Goal: Information Seeking & Learning: Learn about a topic

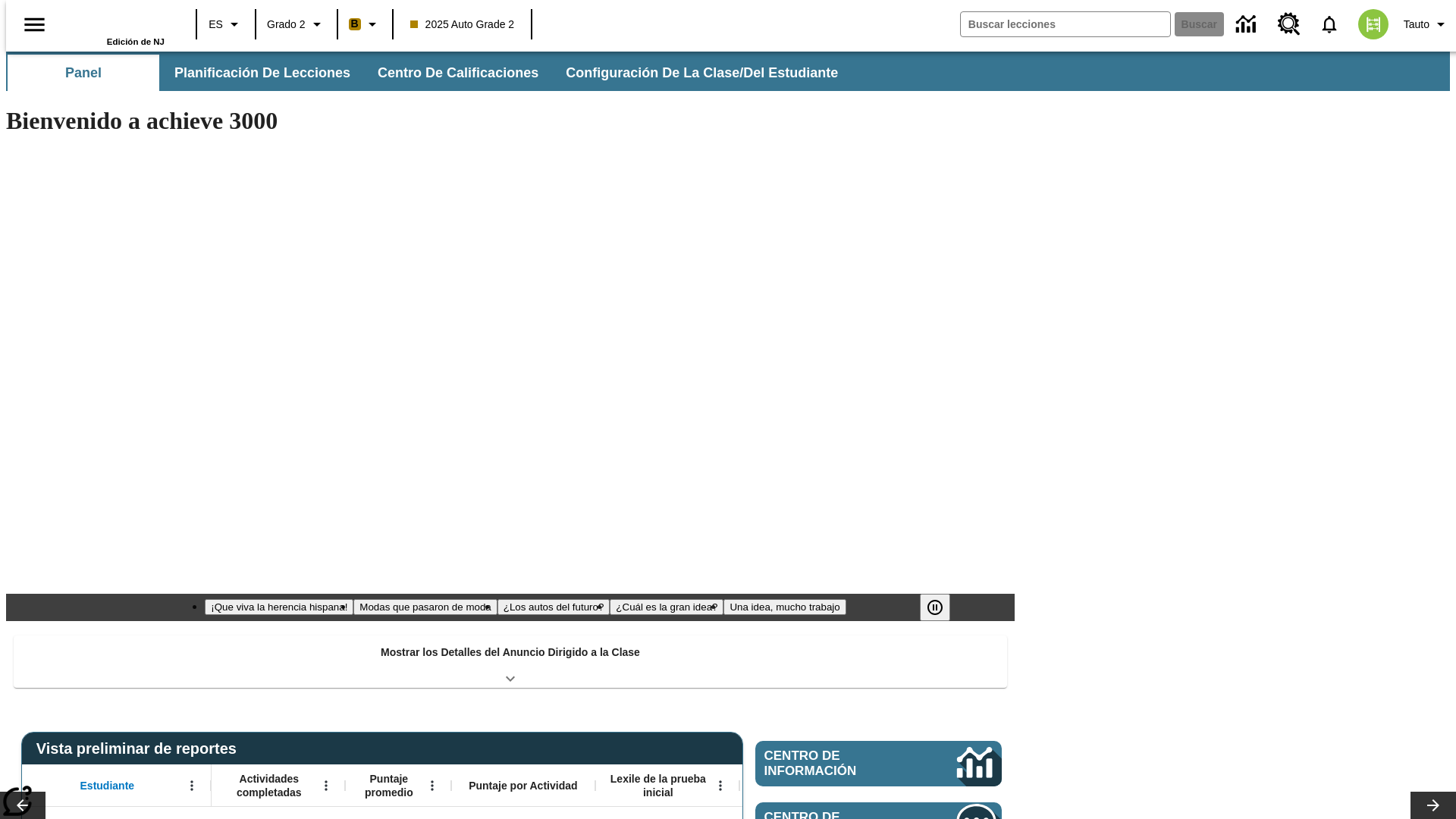
type input "-1"
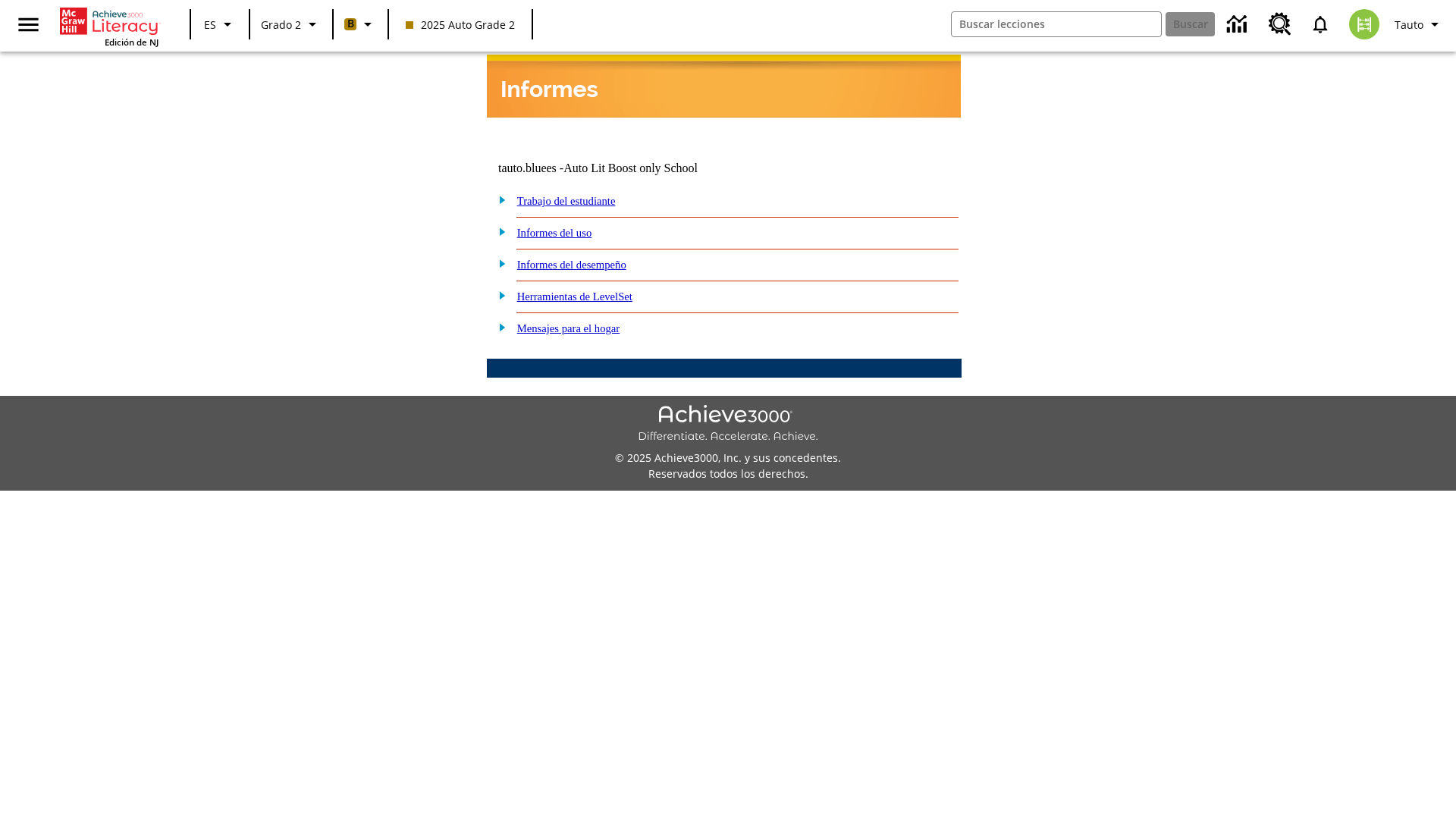
click at [591, 258] on link "Informes del desempeño" at bounding box center [571, 264] width 109 height 12
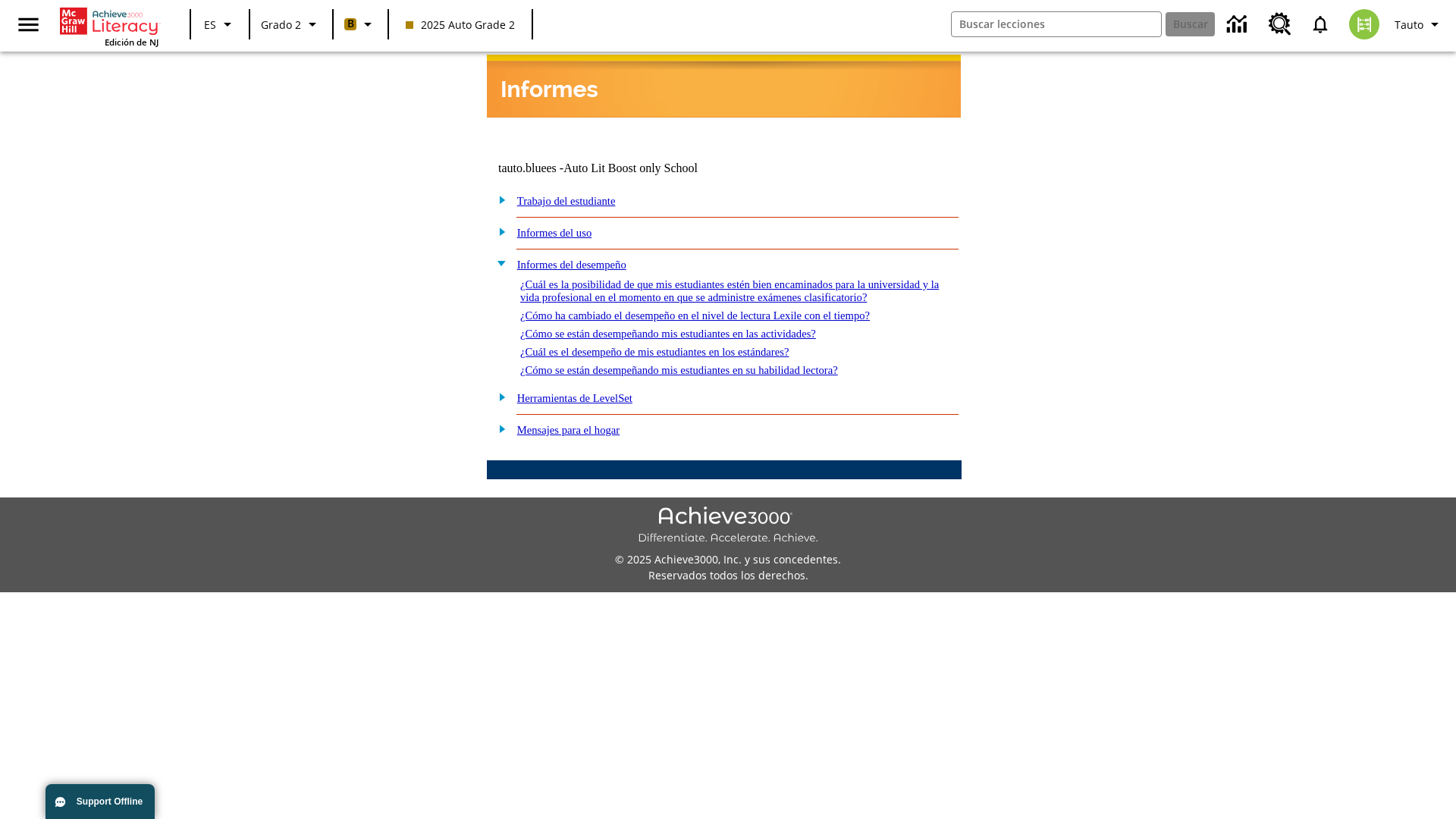
click at [719, 311] on link "¿Cómo ha cambiado el desempeño en el nivel de lectura Lexile con el tiempo?" at bounding box center [694, 315] width 350 height 12
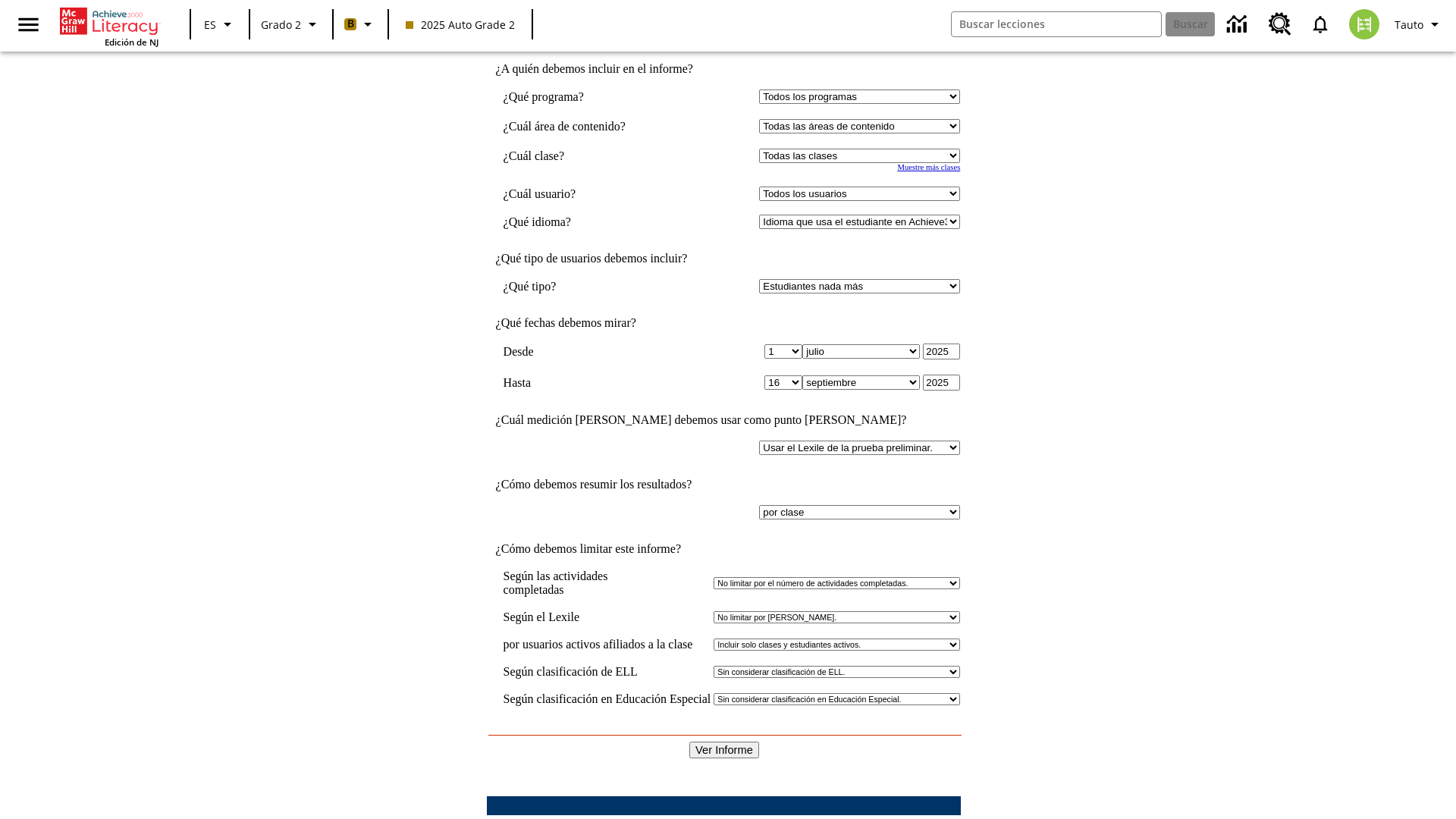
scroll to position [181, 0]
